Goal: Check status: Check status

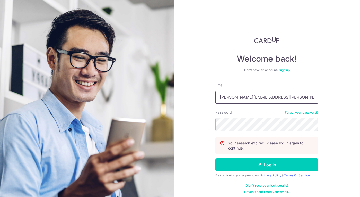
type input "Carolyn.omeara@onsitehealth.sg"
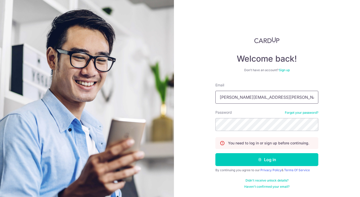
type input "Carolyn.omeara@onsitehealth.sg"
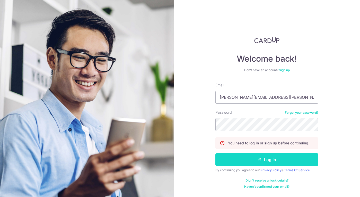
click at [260, 162] on button "Log in" at bounding box center [267, 159] width 103 height 13
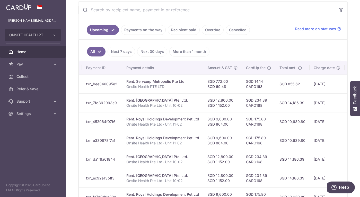
scroll to position [0, 63]
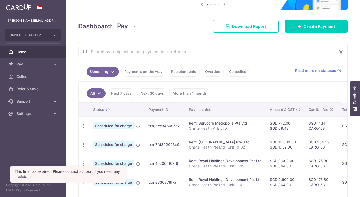
scroll to position [56, 0]
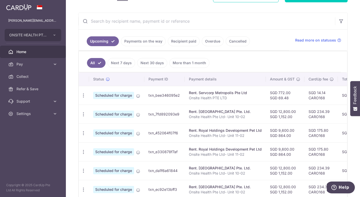
scroll to position [90, 0]
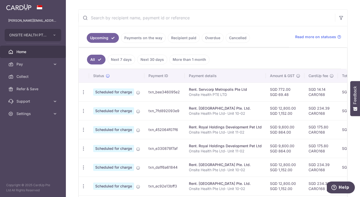
click at [150, 36] on link "Payments on the way" at bounding box center [143, 38] width 45 height 10
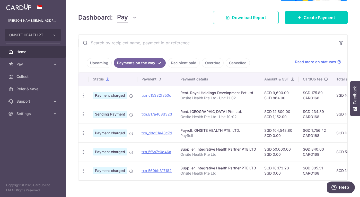
scroll to position [66, 0]
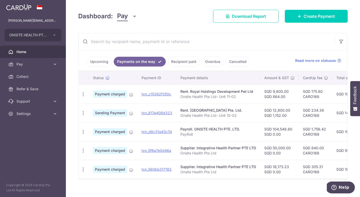
click at [187, 61] on link "Recipient paid" at bounding box center [184, 62] width 32 height 10
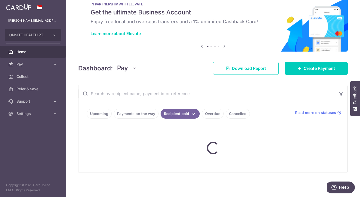
scroll to position [14, 0]
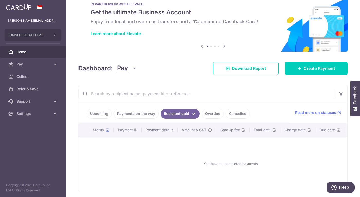
click at [132, 115] on link "Payments on the way" at bounding box center [136, 114] width 45 height 10
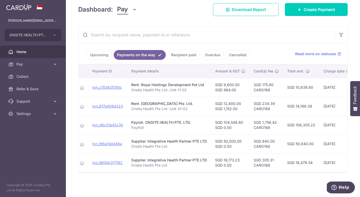
scroll to position [0, 50]
